Goal: Information Seeking & Learning: Learn about a topic

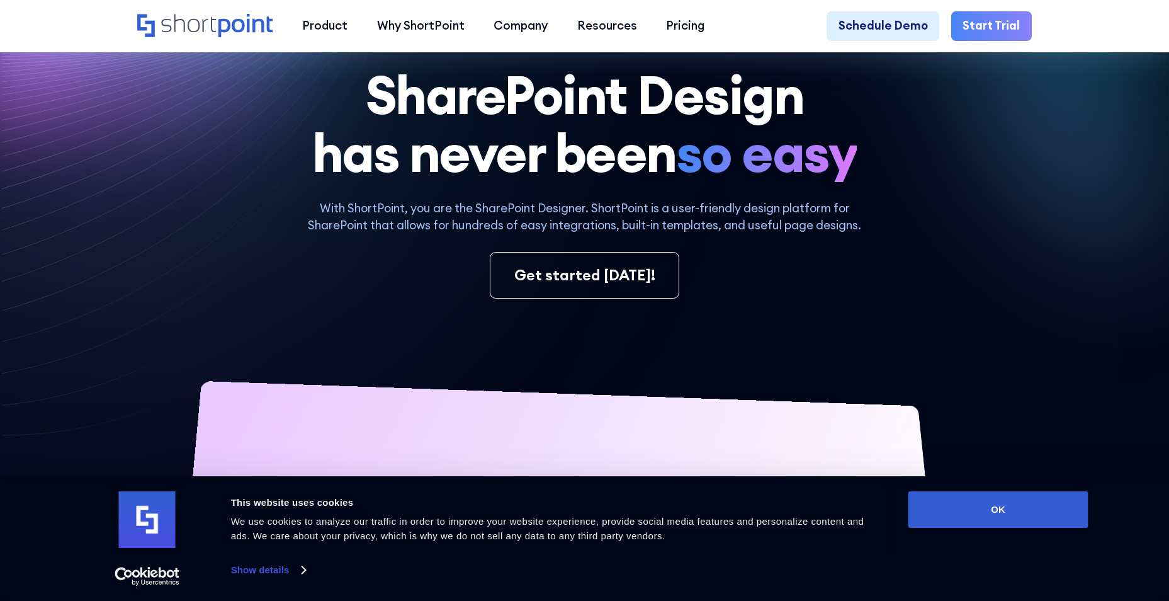
scroll to position [189, 0]
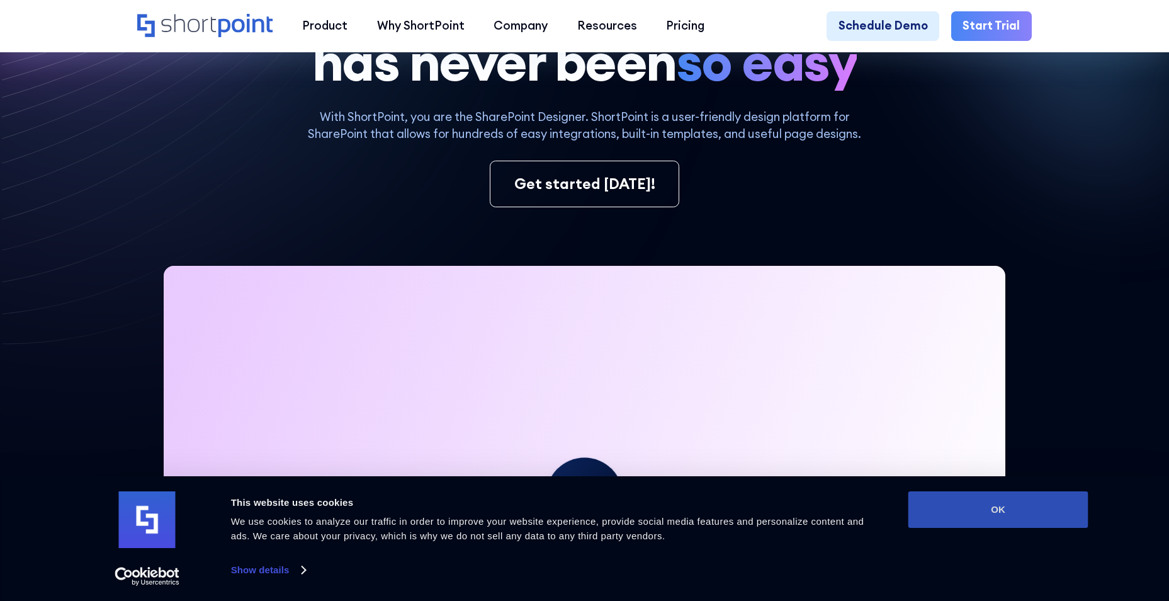
click at [932, 510] on button "OK" at bounding box center [999, 509] width 180 height 37
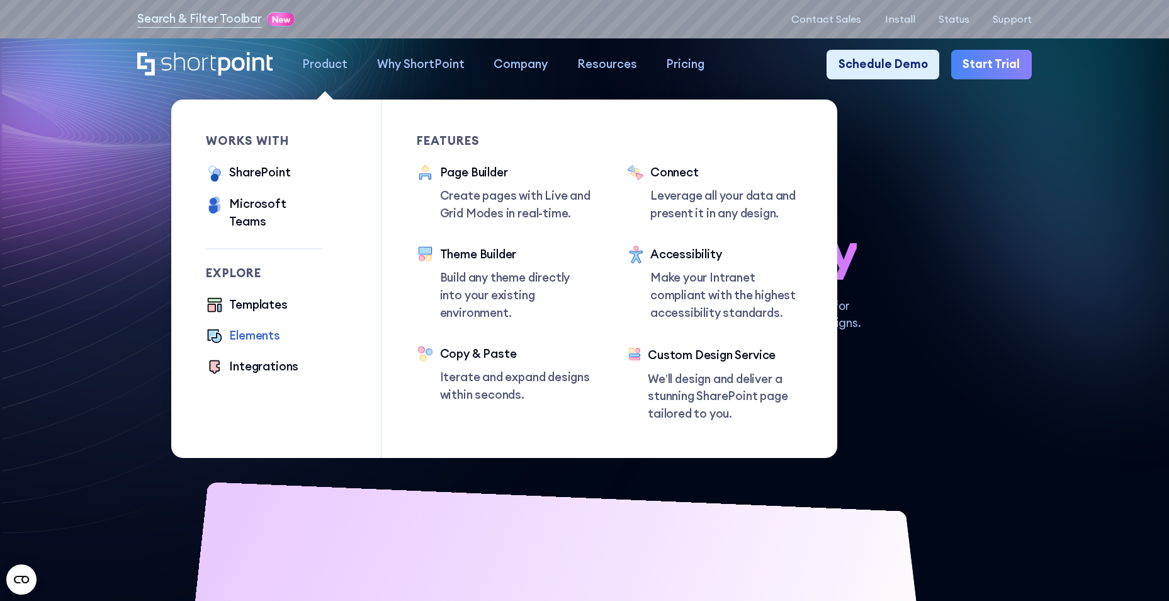
click at [259, 327] on div "Elements" at bounding box center [254, 336] width 51 height 18
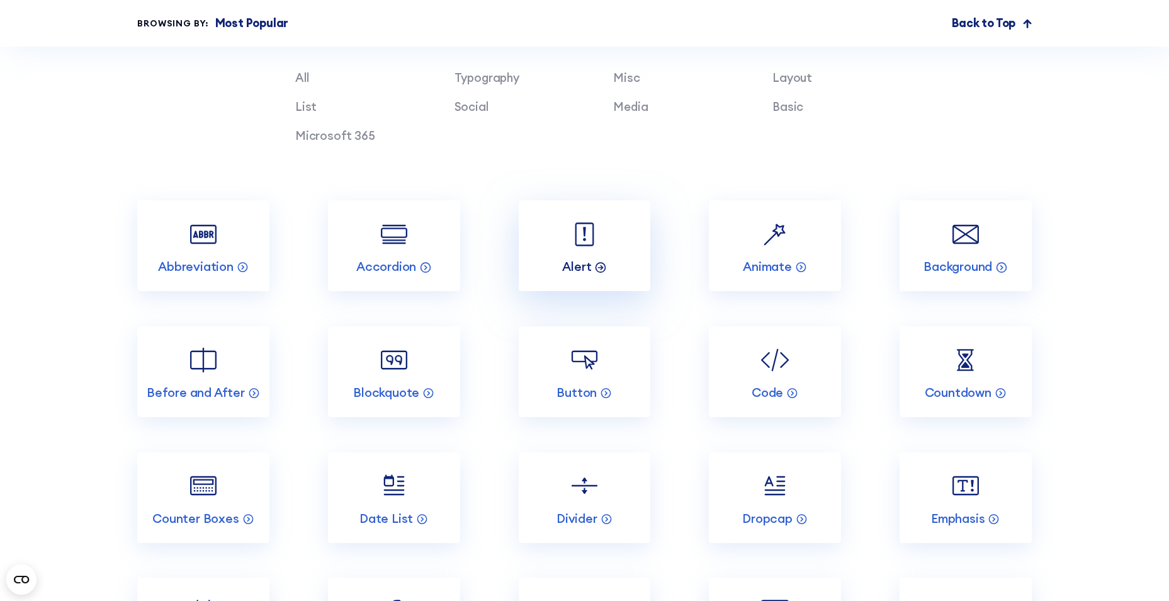
scroll to position [1448, 0]
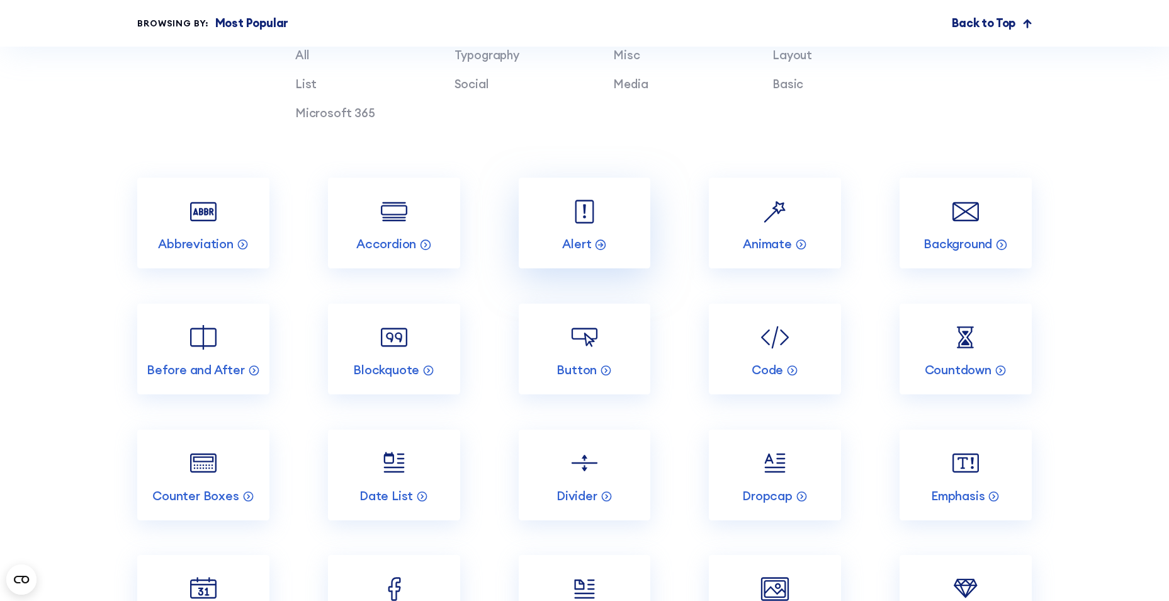
click at [585, 229] on img at bounding box center [584, 211] width 35 height 35
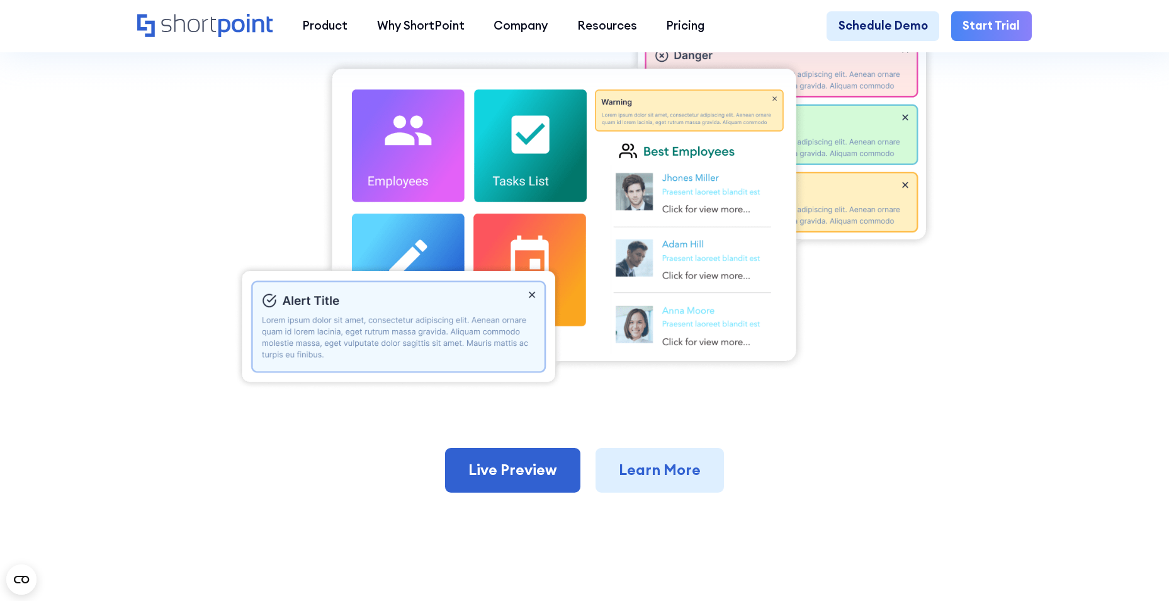
scroll to position [504, 0]
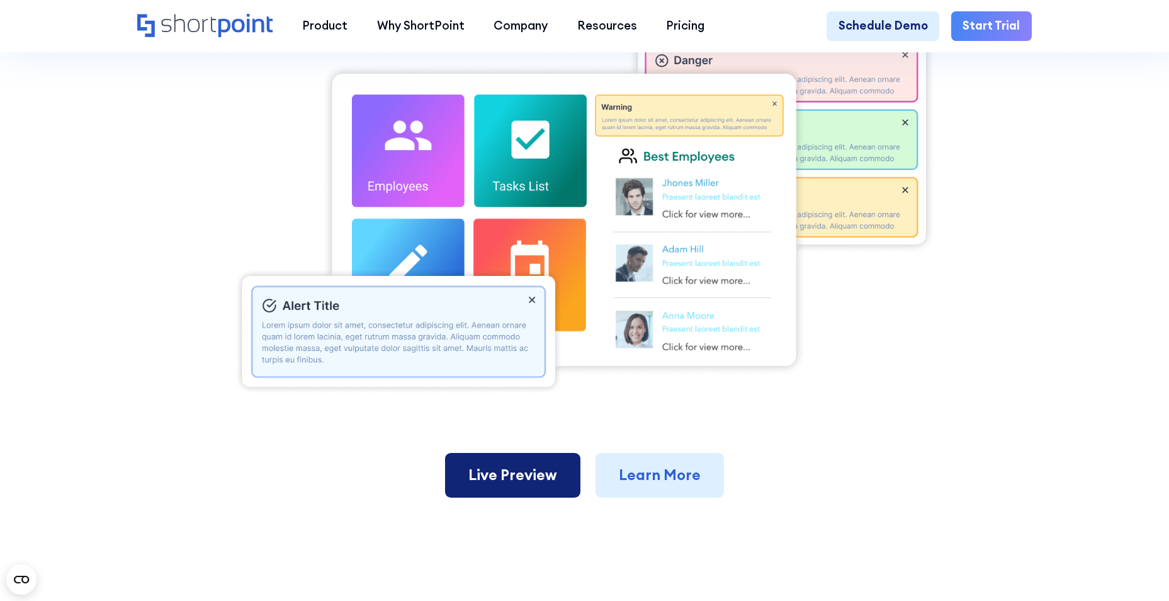
click at [552, 481] on link "Live Preview" at bounding box center [512, 475] width 135 height 45
click at [202, 193] on div at bounding box center [584, 208] width 895 height 371
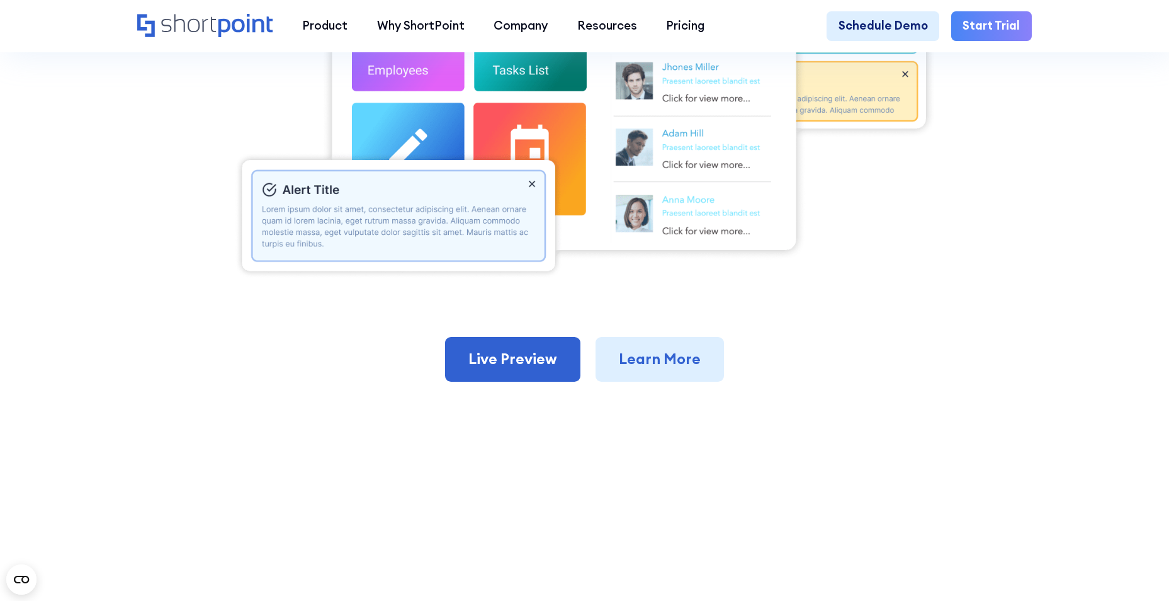
scroll to position [378, 0]
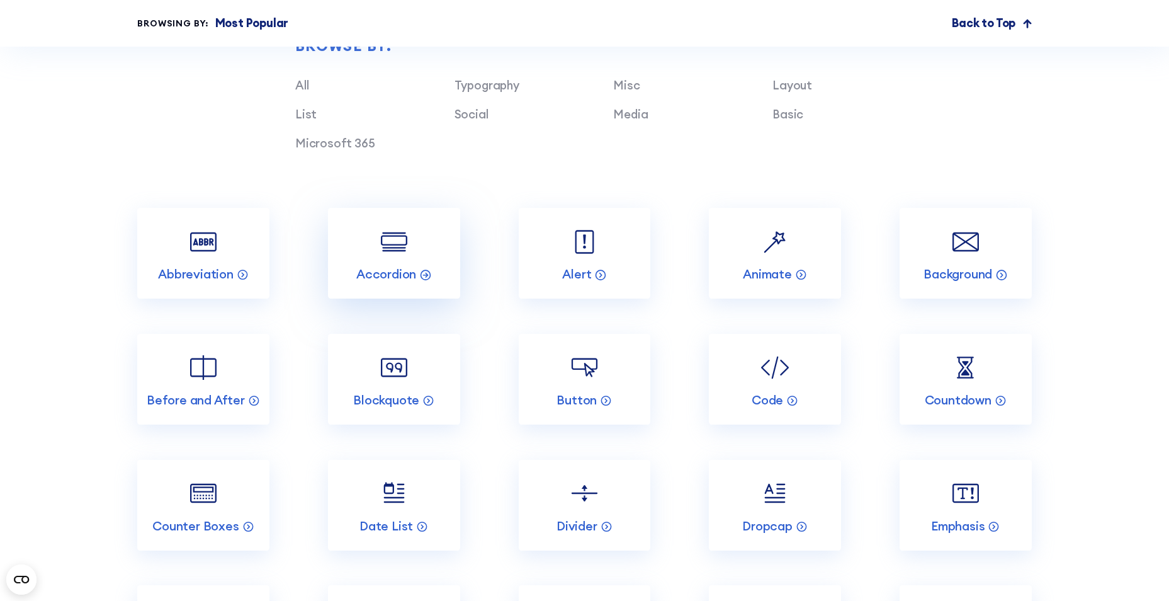
scroll to position [1511, 0]
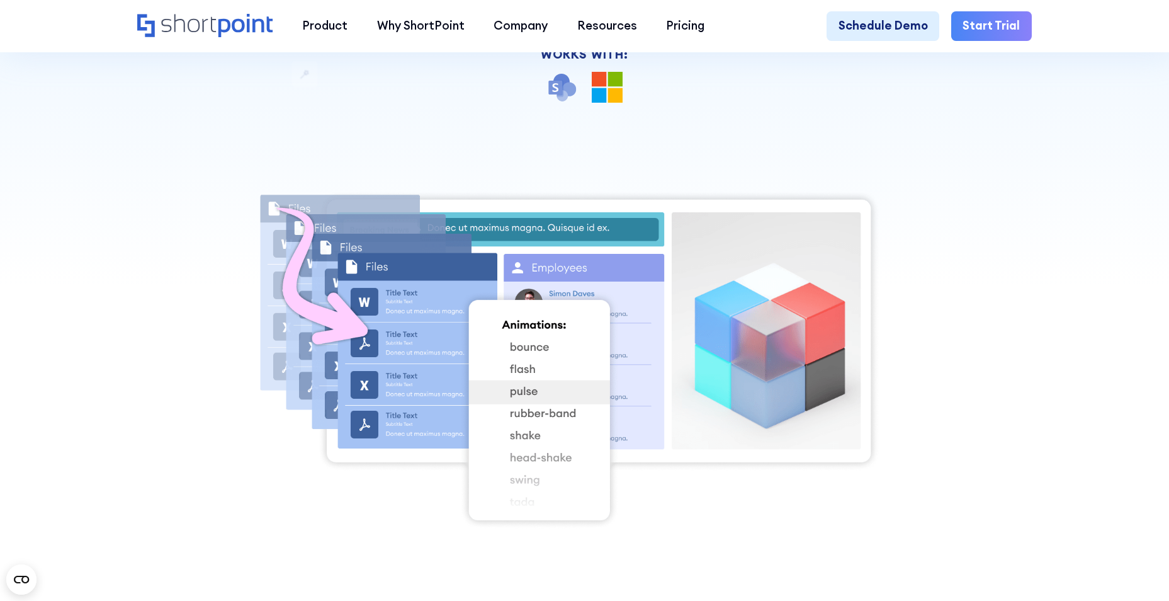
scroll to position [630, 0]
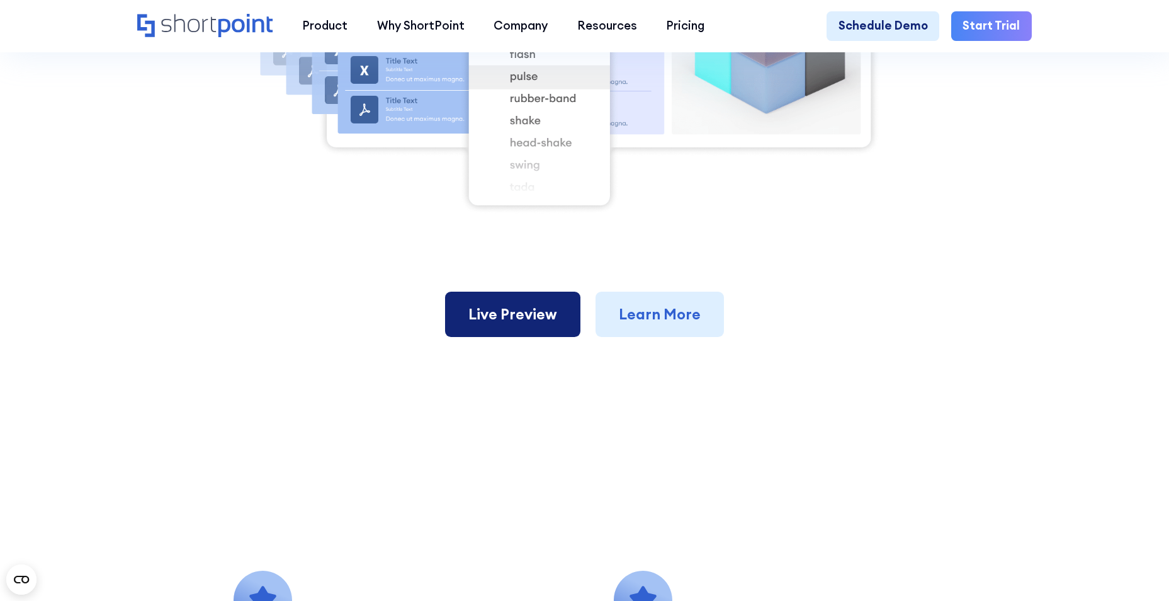
click at [524, 326] on link "Live Preview" at bounding box center [512, 314] width 135 height 45
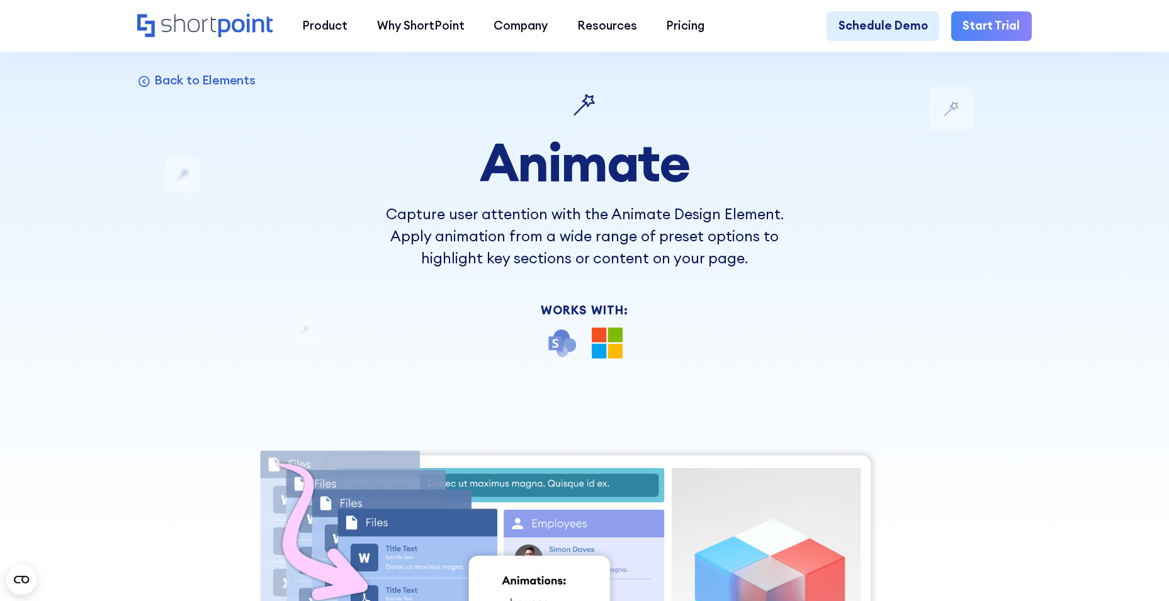
scroll to position [0, 0]
